Goal: Find specific page/section: Find specific page/section

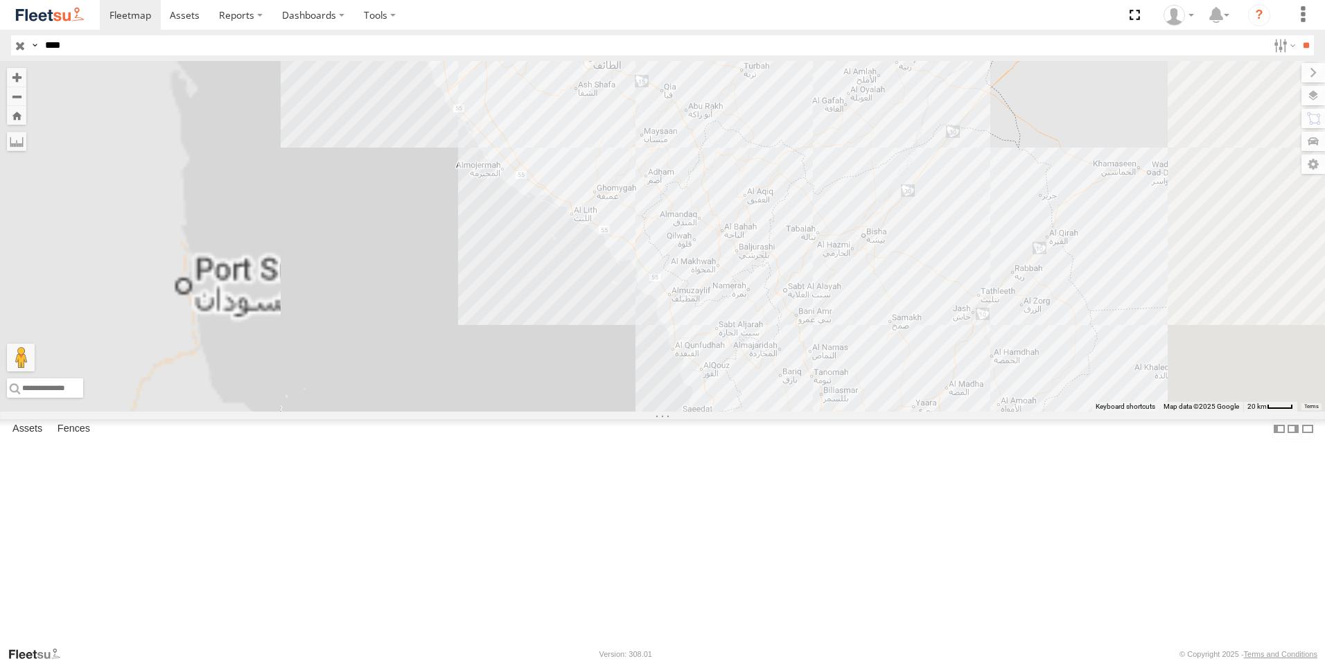
click at [0, 0] on div "[PERSON_NAME] - Jeddah" at bounding box center [0, 0] width 0 height 0
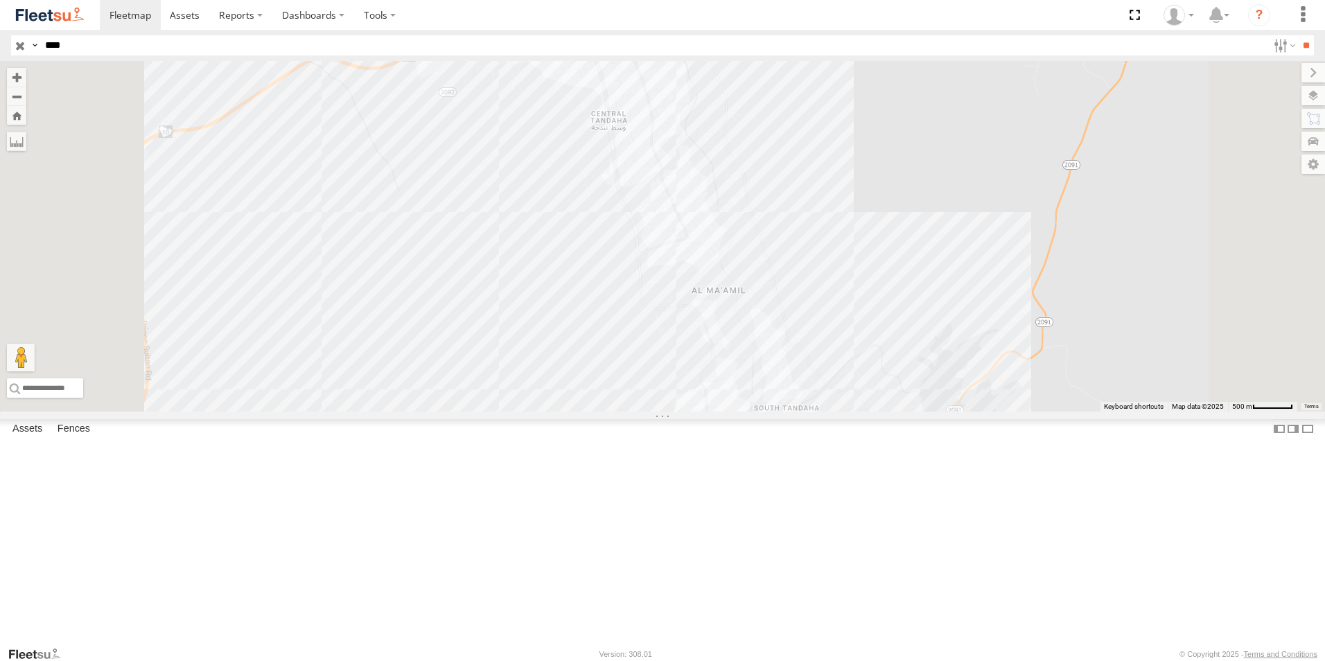
click at [0, 0] on div "8911 NXA" at bounding box center [0, 0] width 0 height 0
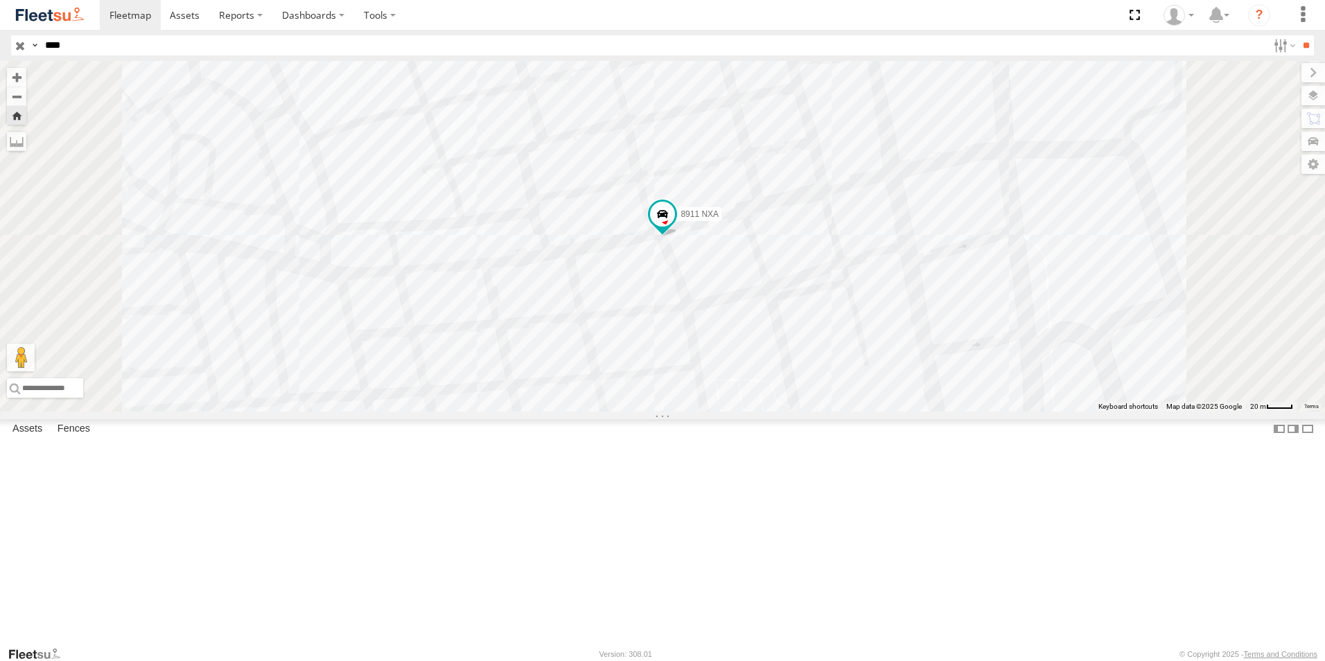
drag, startPoint x: 144, startPoint y: 120, endPoint x: 83, endPoint y: 150, distance: 68.2
click at [0, 0] on div "8911 NXA" at bounding box center [0, 0] width 0 height 0
drag, startPoint x: 114, startPoint y: 350, endPoint x: 142, endPoint y: 244, distance: 109.8
click at [0, 0] on div "8911 ESA [PERSON_NAME] Main Operations Tactical - Salama 3-42 [GEOGRAPHIC_DATA]…" at bounding box center [0, 0] width 0 height 0
click at [0, 0] on div "8911 NXA" at bounding box center [0, 0] width 0 height 0
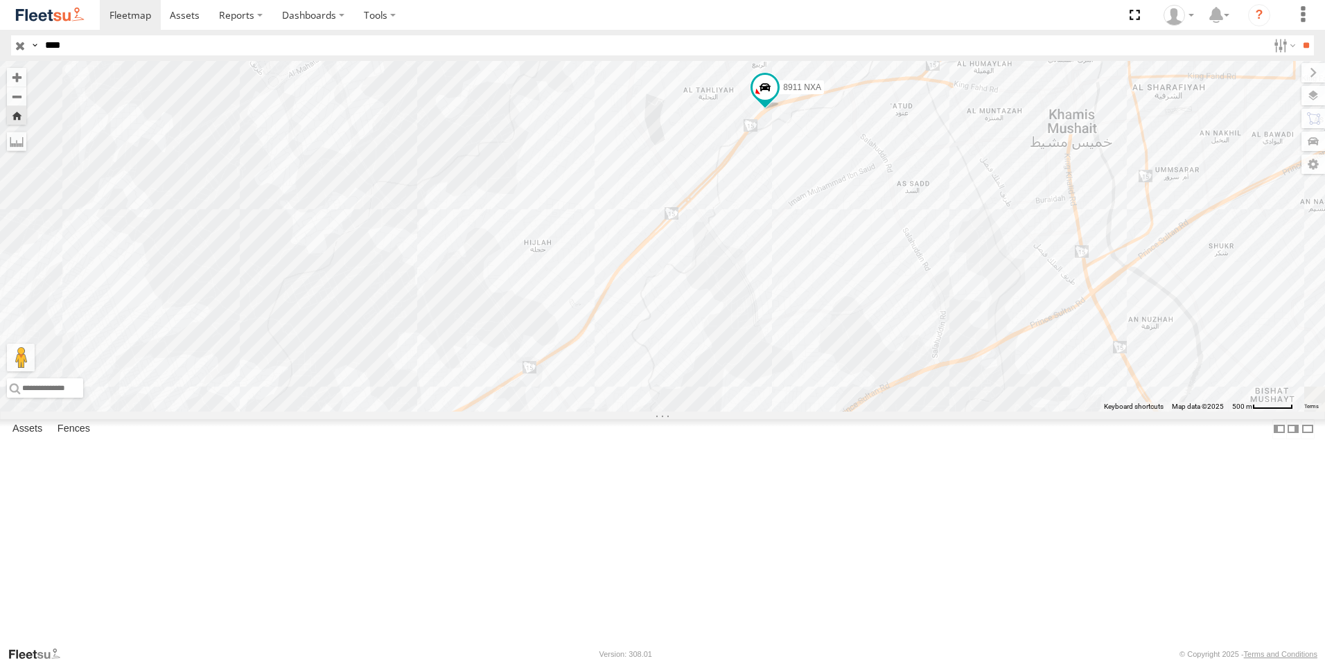
drag, startPoint x: 538, startPoint y: 385, endPoint x: 888, endPoint y: 320, distance: 356.0
click at [956, 216] on div "8911 NXA" at bounding box center [662, 236] width 1325 height 351
